Goal: Task Accomplishment & Management: Manage account settings

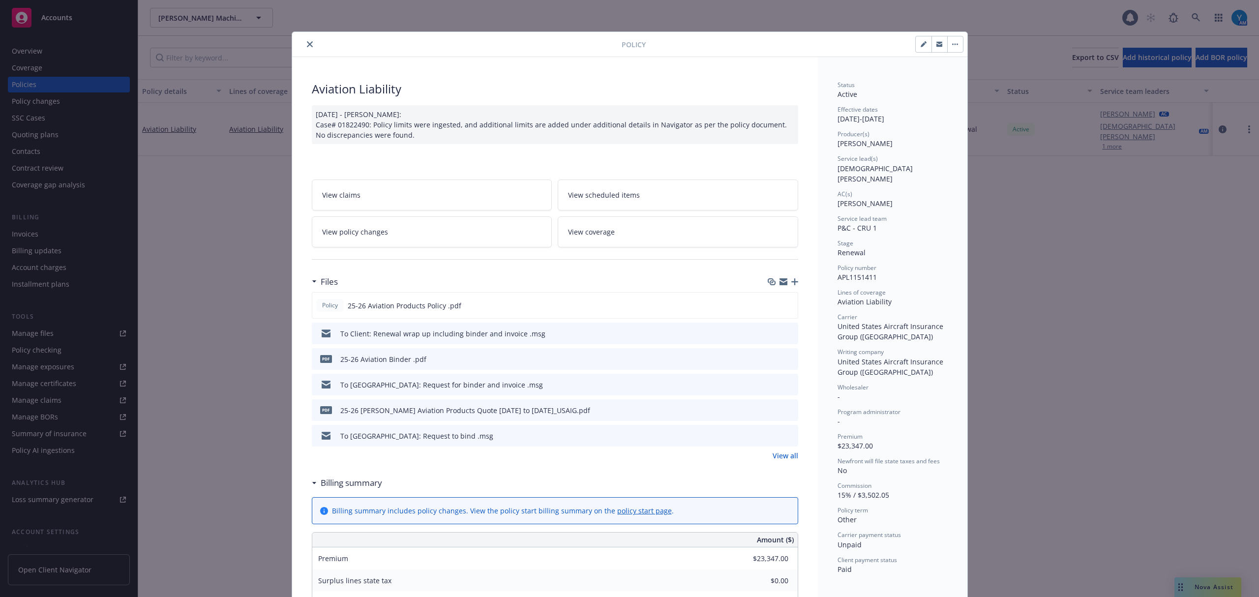
click at [792, 282] on icon "button" at bounding box center [795, 281] width 7 height 7
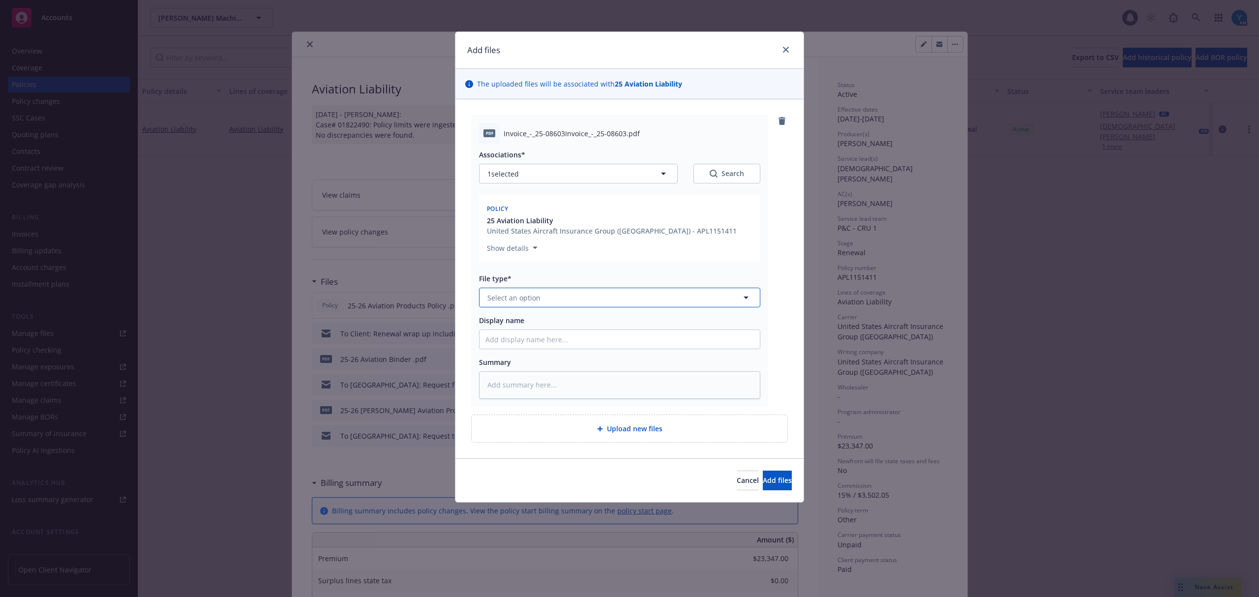
click at [569, 296] on button "Select an option" at bounding box center [619, 298] width 281 height 20
type input "invoice"
click at [587, 351] on div "Invoice - Third Party" at bounding box center [620, 351] width 269 height 14
click at [763, 479] on span "Add files" at bounding box center [777, 480] width 29 height 9
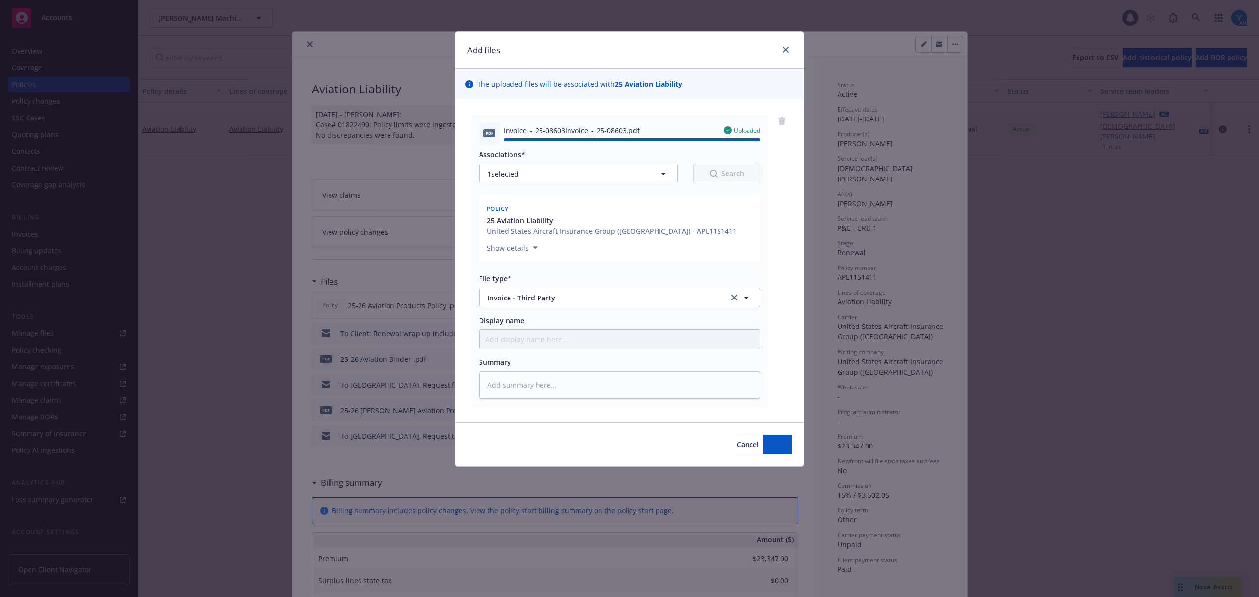
type textarea "x"
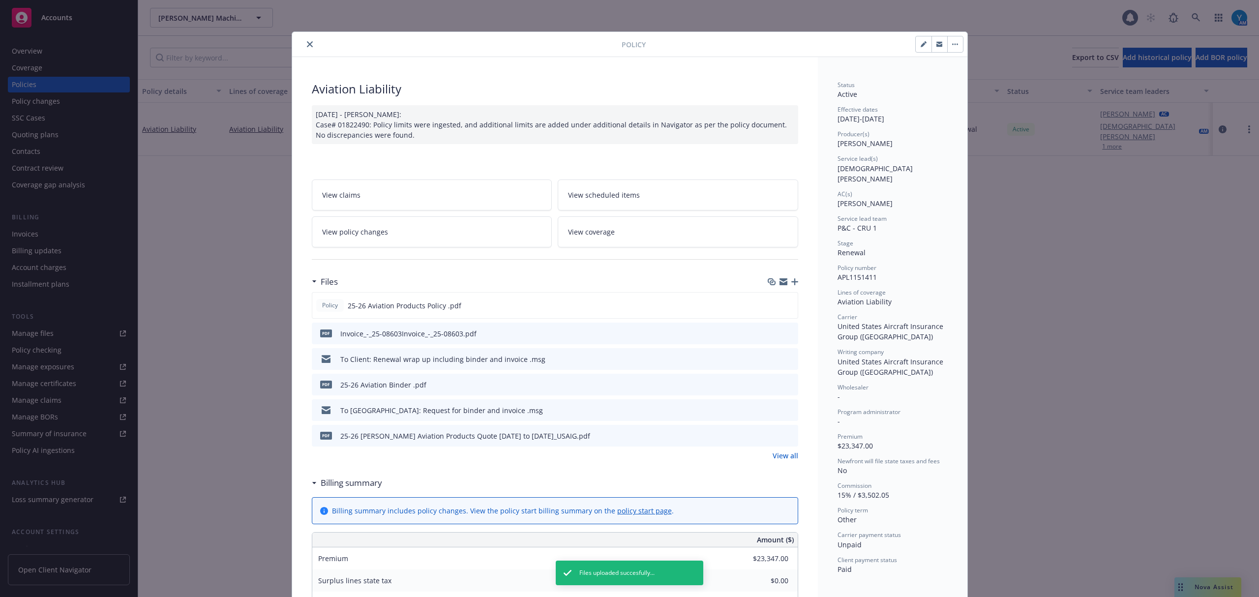
click at [307, 44] on icon "close" at bounding box center [310, 44] width 6 height 6
